Goal: Task Accomplishment & Management: Complete application form

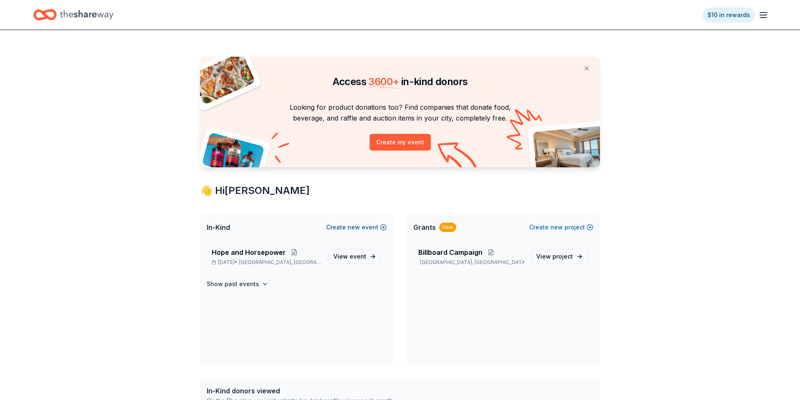
click at [366, 226] on button "Create new event" at bounding box center [356, 227] width 60 height 10
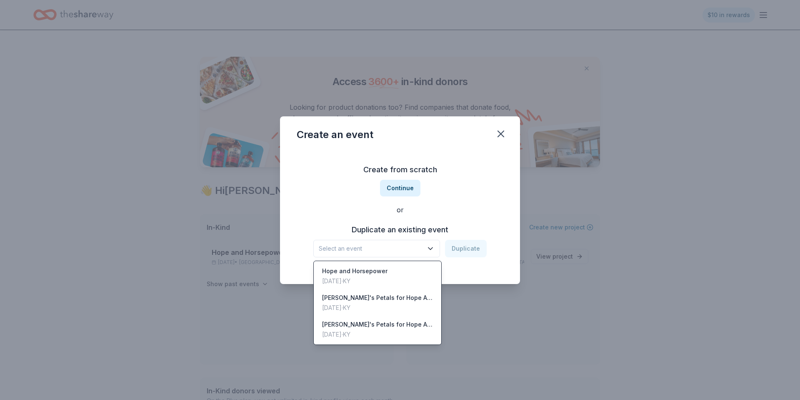
click at [423, 247] on span "Select an event" at bounding box center [371, 248] width 104 height 10
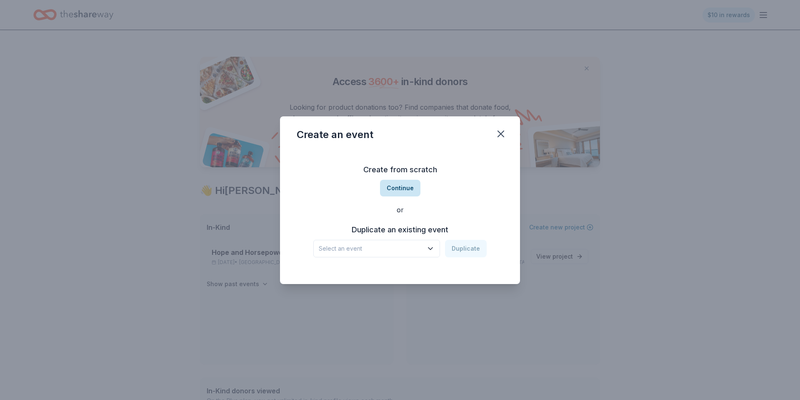
click at [401, 189] on button "Continue" at bounding box center [400, 188] width 40 height 17
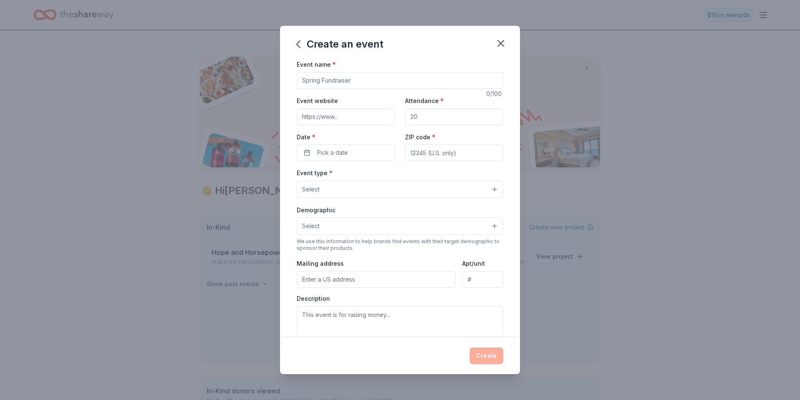
click at [360, 82] on input "Event name *" at bounding box center [400, 80] width 207 height 17
drag, startPoint x: 393, startPoint y: 82, endPoint x: 358, endPoint y: 98, distance: 38.8
click at [295, 80] on div "Event name * 0 /100 Event website Attendance * Date * Pick a date ZIP code * Ev…" at bounding box center [400, 198] width 240 height 278
type input "AFSP out of the Darkness Lexington Walk"
click at [419, 118] on input "Attendance *" at bounding box center [454, 116] width 98 height 17
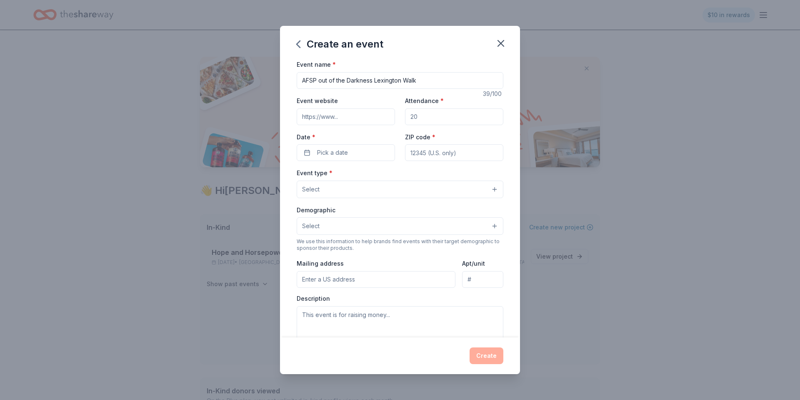
click at [426, 117] on input "Attendance *" at bounding box center [454, 116] width 98 height 17
type input "80"
click at [358, 155] on button "Pick a date" at bounding box center [346, 152] width 98 height 17
click at [393, 177] on button "Go to next month" at bounding box center [391, 175] width 12 height 12
click at [391, 207] on button "4" at bounding box center [390, 205] width 15 height 15
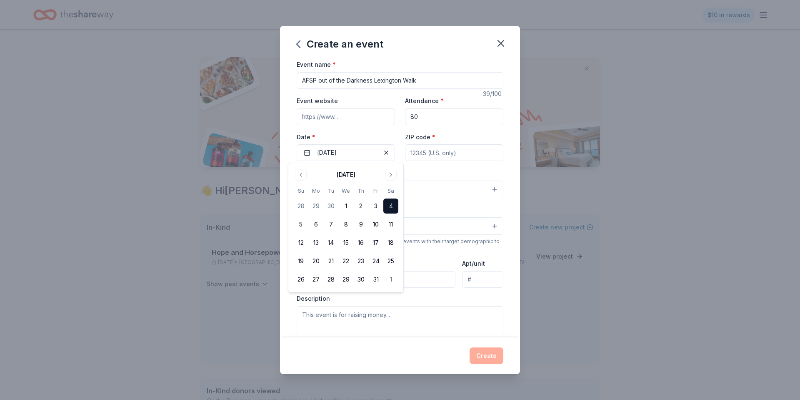
click at [430, 152] on input "ZIP code *" at bounding box center [454, 152] width 98 height 17
type input "40513"
click at [401, 195] on button "Select" at bounding box center [400, 189] width 207 height 18
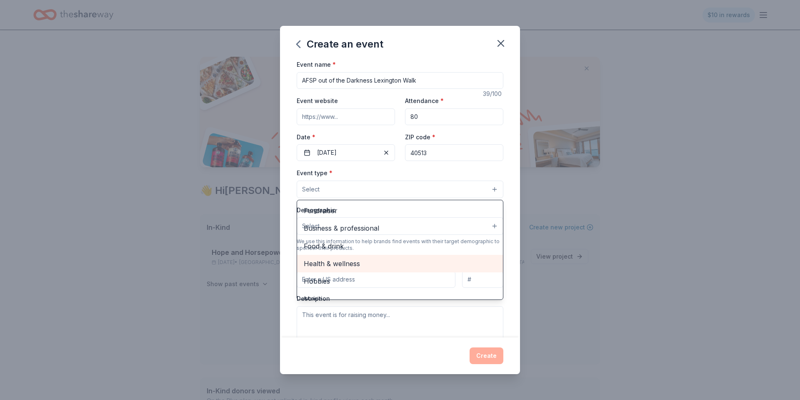
click at [364, 266] on span "Health & wellness" at bounding box center [400, 263] width 193 height 11
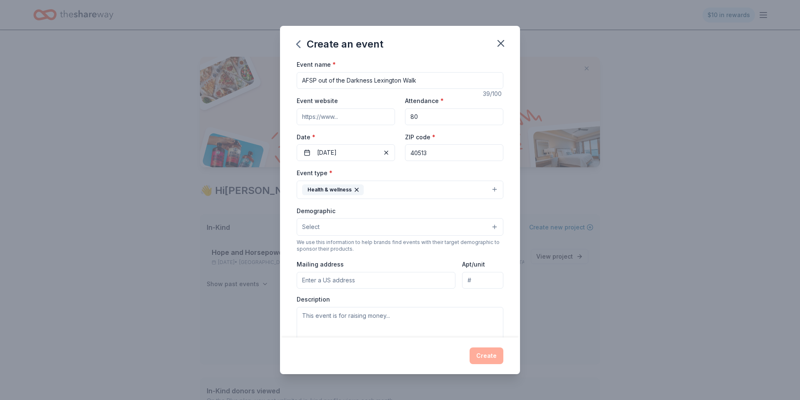
click at [433, 186] on button "Health & wellness" at bounding box center [400, 189] width 207 height 18
click at [432, 187] on button "Health & wellness" at bounding box center [400, 189] width 207 height 18
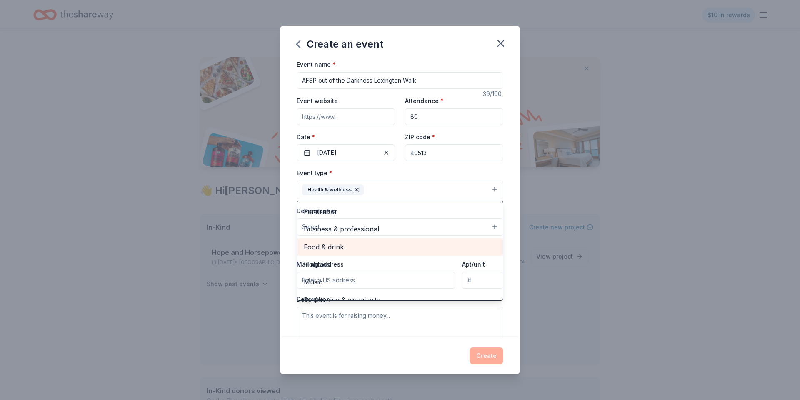
click at [352, 246] on span "Food & drink" at bounding box center [400, 246] width 193 height 11
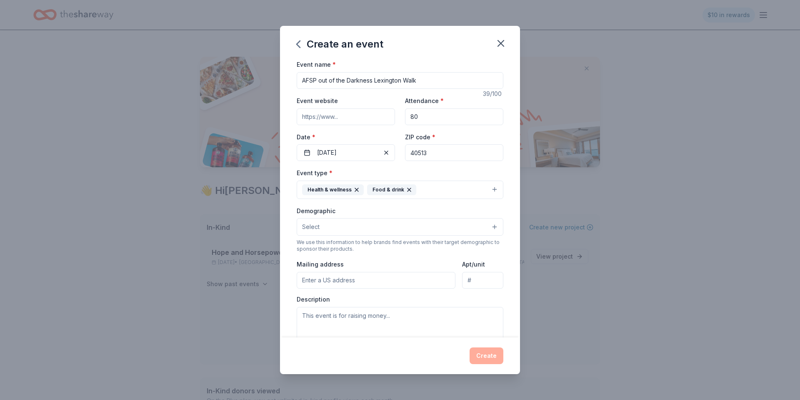
click at [447, 188] on button "Health & wellness Food & drink" at bounding box center [400, 189] width 207 height 18
click at [381, 232] on button "Select" at bounding box center [400, 227] width 207 height 18
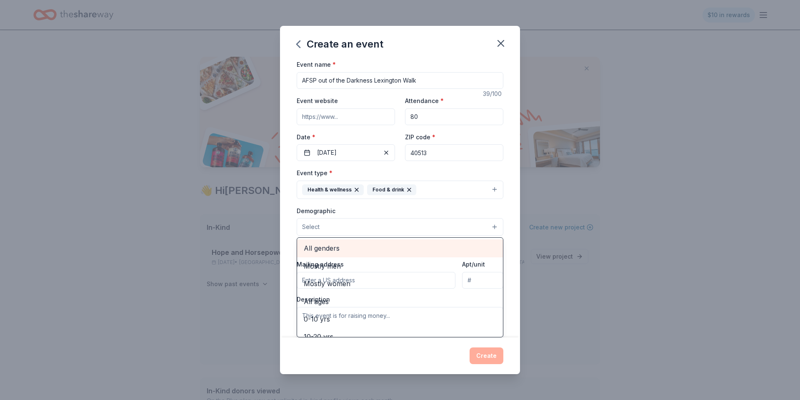
click at [367, 252] on span "All genders" at bounding box center [400, 248] width 193 height 11
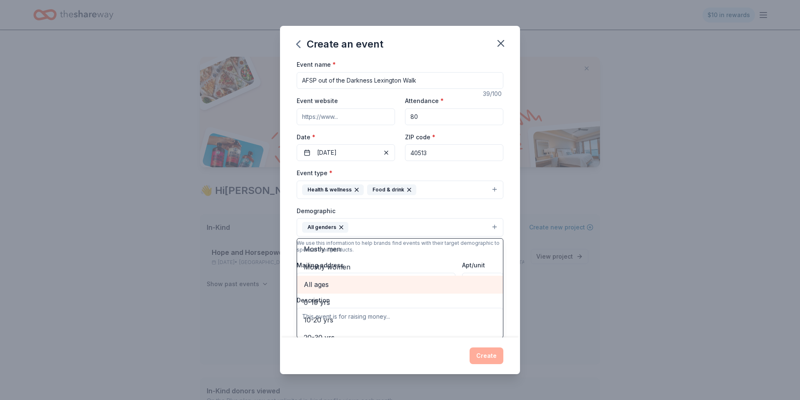
click at [331, 285] on span "All ages" at bounding box center [400, 284] width 193 height 11
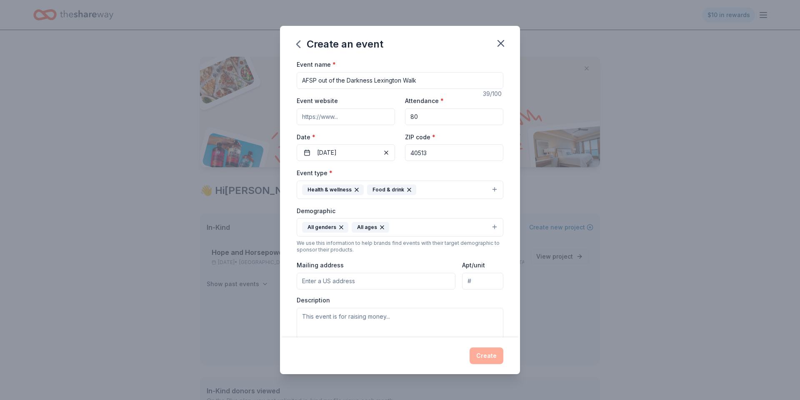
click at [416, 226] on button "All genders All ages" at bounding box center [400, 227] width 207 height 18
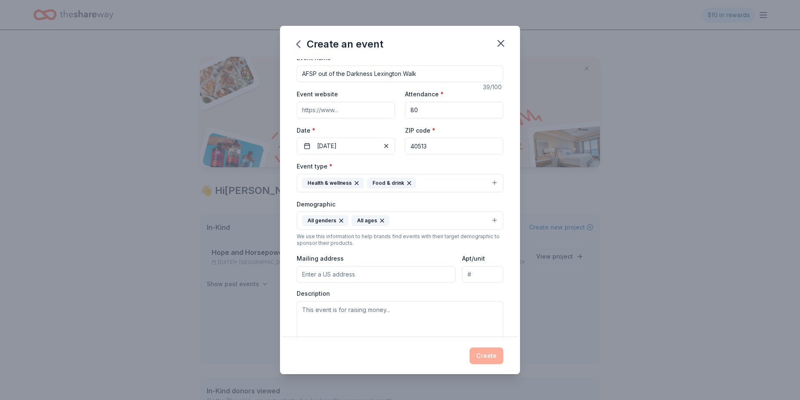
scroll to position [13, 0]
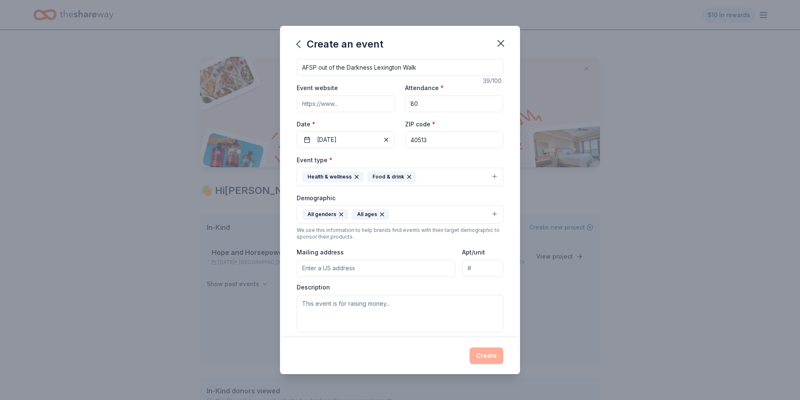
click at [366, 268] on input "Mailing address" at bounding box center [376, 268] width 159 height 17
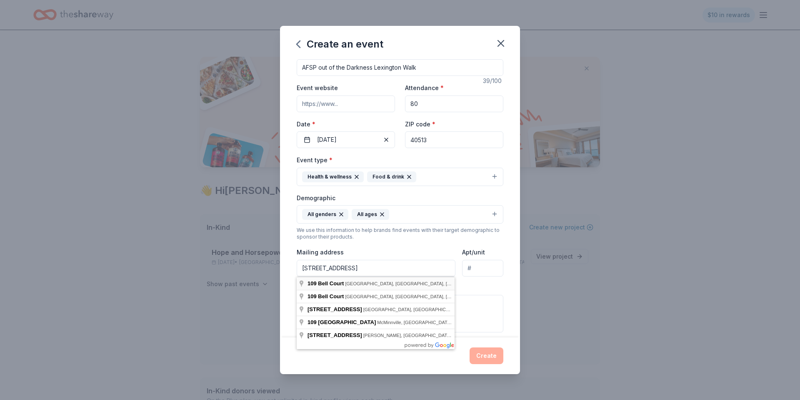
type input "109 Bell Court, Nicholasville, KY, 40356"
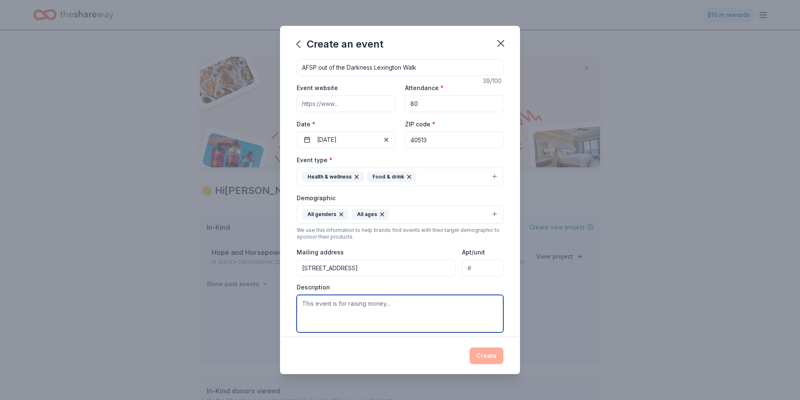
click at [402, 306] on textarea at bounding box center [400, 314] width 207 height 38
type textarea "This event is raising money for American Foundation for Suicide Prevention."
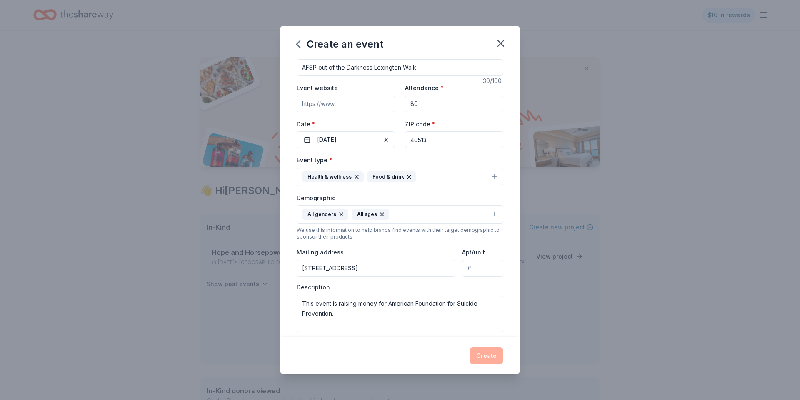
drag, startPoint x: 415, startPoint y: 362, endPoint x: 425, endPoint y: 355, distance: 12.8
click at [415, 363] on div "Create" at bounding box center [400, 355] width 207 height 17
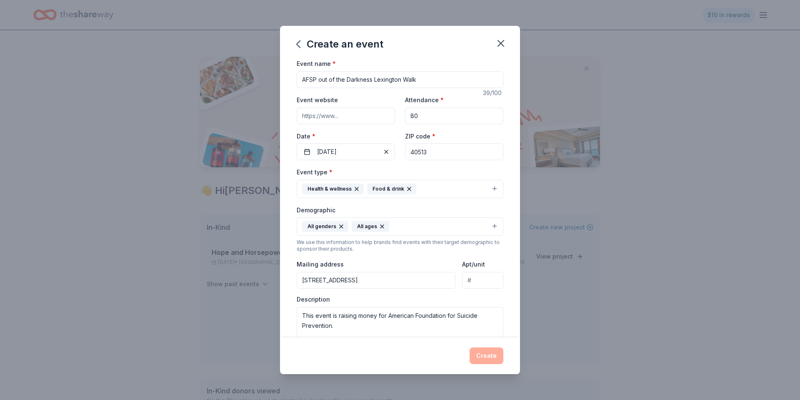
scroll to position [0, 0]
click at [496, 357] on div "Create" at bounding box center [400, 355] width 207 height 17
click at [373, 328] on textarea "This event is raising money for American Foundation for Suicide Prevention." at bounding box center [400, 327] width 207 height 38
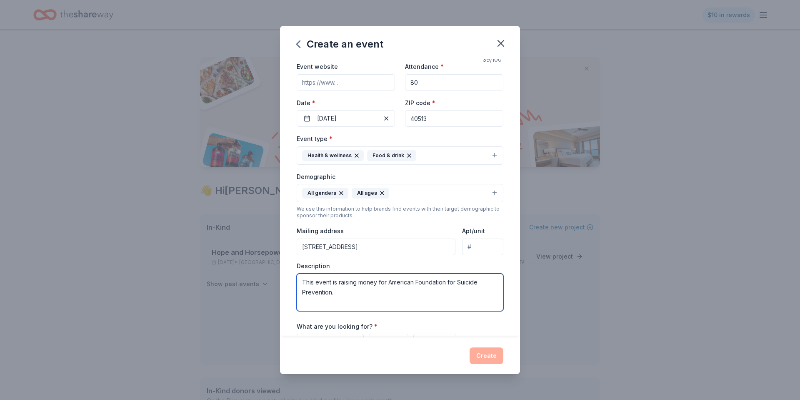
scroll to position [122, 0]
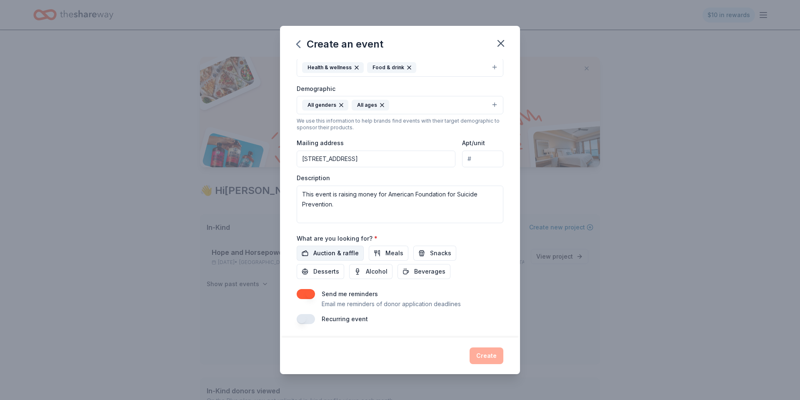
click at [325, 256] on span "Auction & raffle" at bounding box center [335, 253] width 45 height 10
click at [486, 350] on button "Create" at bounding box center [487, 355] width 34 height 17
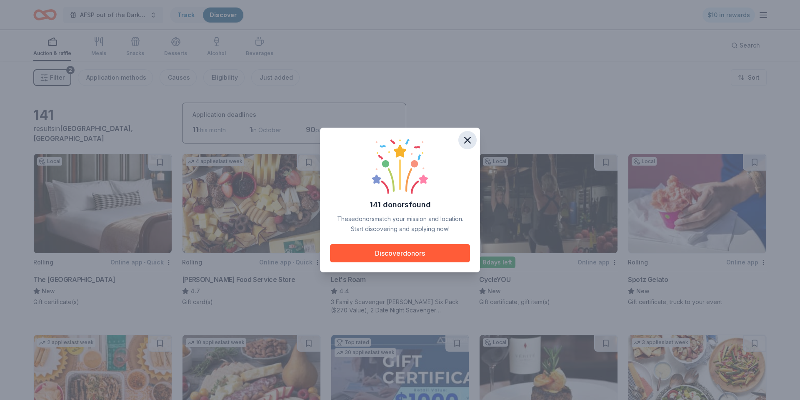
click at [471, 139] on icon "button" at bounding box center [468, 140] width 12 height 12
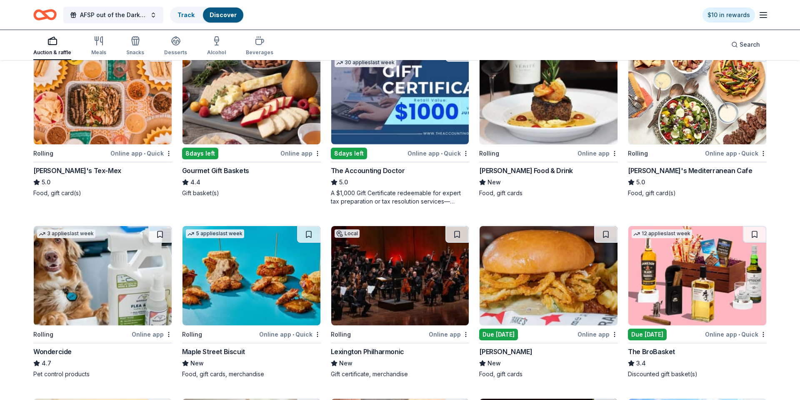
scroll to position [316, 0]
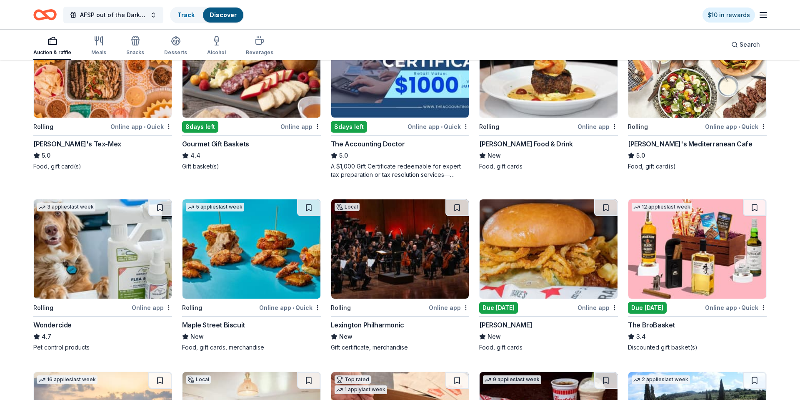
click at [524, 271] on img at bounding box center [549, 248] width 138 height 99
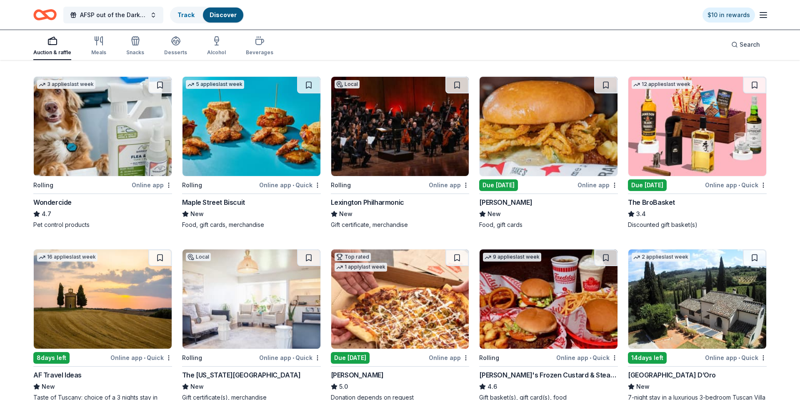
scroll to position [444, 0]
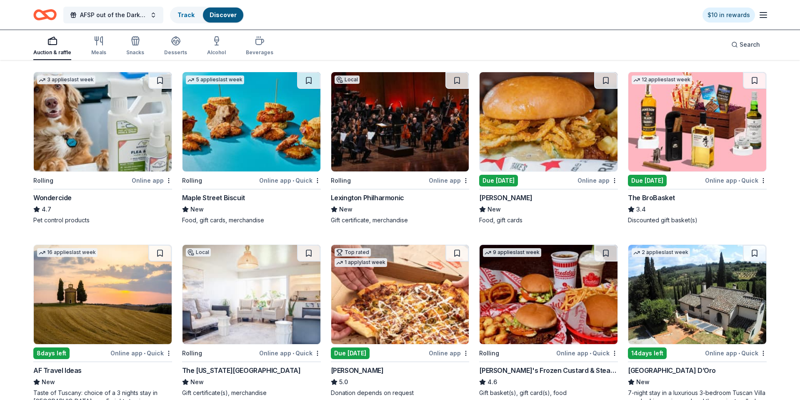
click at [698, 126] on img at bounding box center [698, 121] width 138 height 99
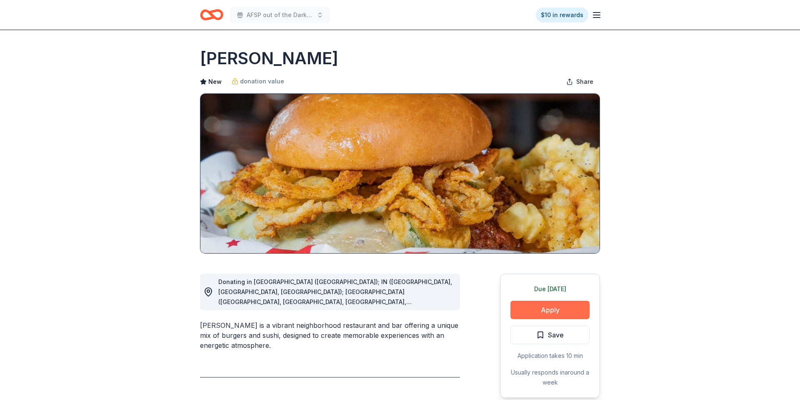
click at [561, 305] on button "Apply" at bounding box center [550, 310] width 79 height 18
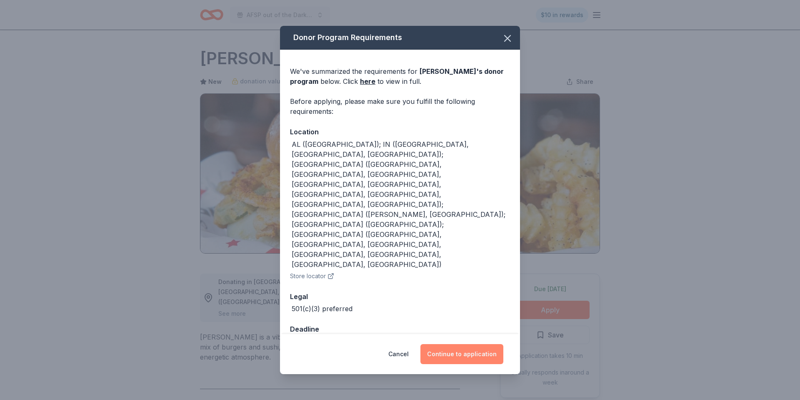
click at [468, 355] on button "Continue to application" at bounding box center [462, 354] width 83 height 20
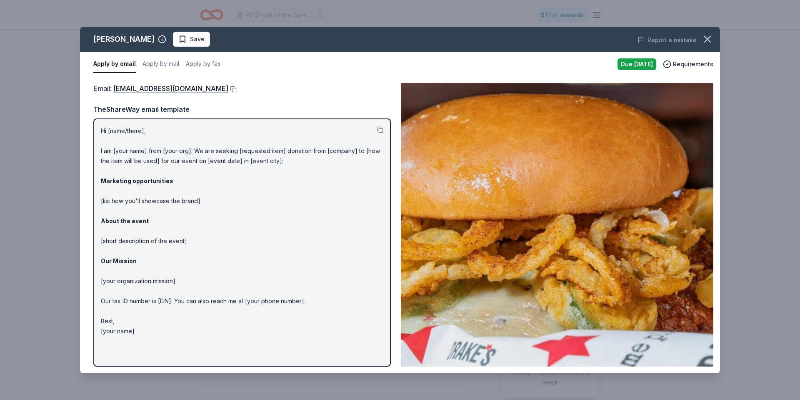
click at [41, 72] on div "Drake's Save Report a mistake Apply by email Apply by mail Apply by fax Due tom…" at bounding box center [400, 200] width 800 height 400
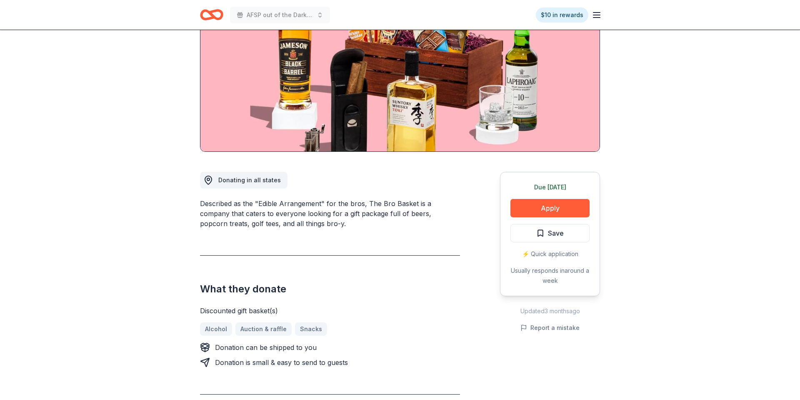
scroll to position [89, 0]
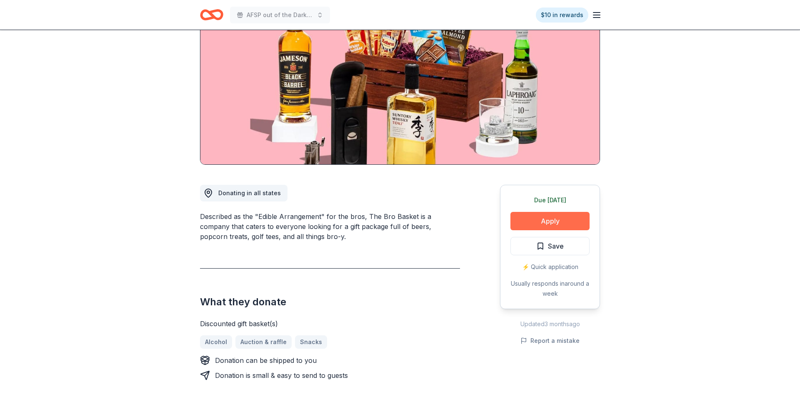
click at [525, 216] on button "Apply" at bounding box center [550, 221] width 79 height 18
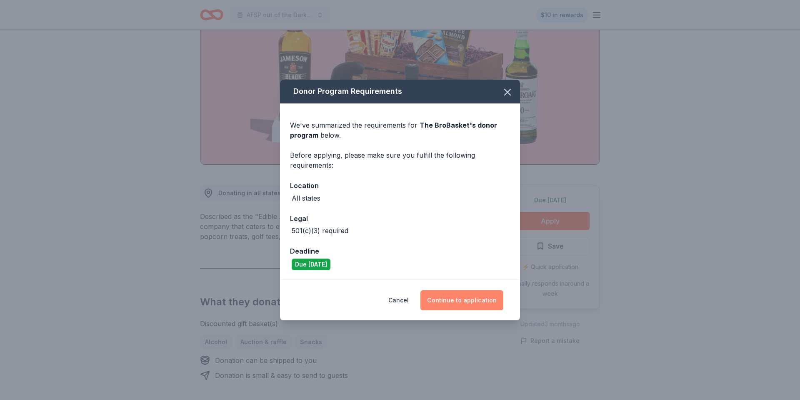
click at [453, 300] on button "Continue to application" at bounding box center [462, 300] width 83 height 20
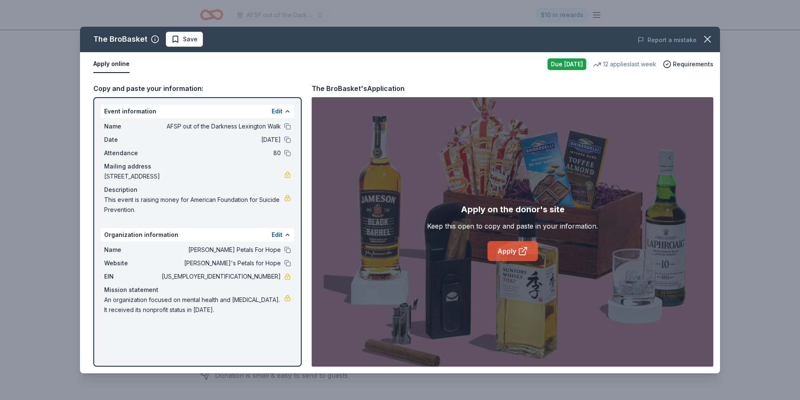
click at [521, 249] on icon at bounding box center [523, 251] width 10 height 10
